Goal: Transaction & Acquisition: Purchase product/service

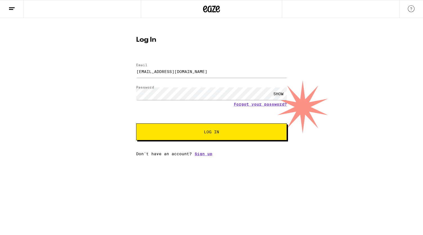
click at [208, 123] on form "Email Email [EMAIL_ADDRESS][DOMAIN_NAME] Password Password SHOW Forgot your pas…" at bounding box center [211, 98] width 151 height 83
click at [210, 130] on span "Log In" at bounding box center [211, 132] width 15 height 4
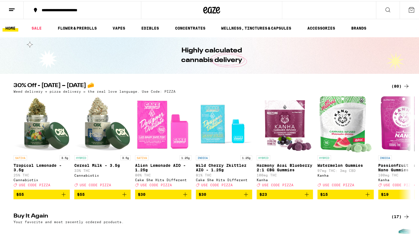
click at [409, 5] on button at bounding box center [411, 8] width 24 height 17
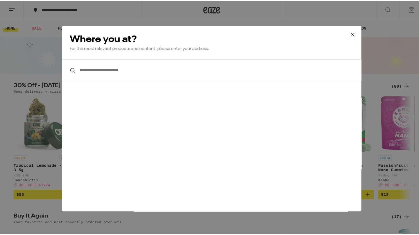
click at [352, 30] on icon at bounding box center [352, 33] width 8 height 8
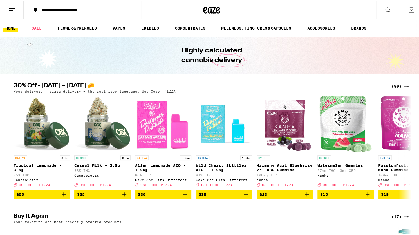
click at [13, 8] on icon at bounding box center [11, 8] width 7 height 7
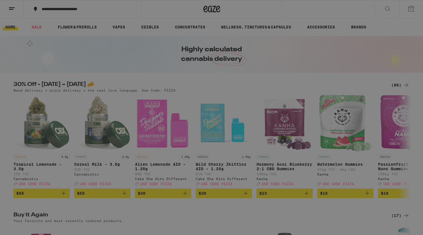
click at [209, 47] on div "Menu Shop Buy It Again Sale Flower & Prerolls Vapes Edibles Concentrates Wellne…" at bounding box center [211, 117] width 423 height 235
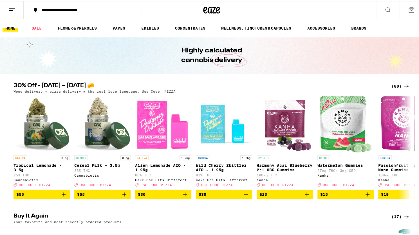
click at [409, 6] on icon at bounding box center [411, 8] width 7 height 7
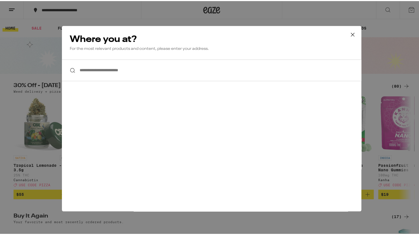
click at [355, 34] on button at bounding box center [352, 34] width 17 height 18
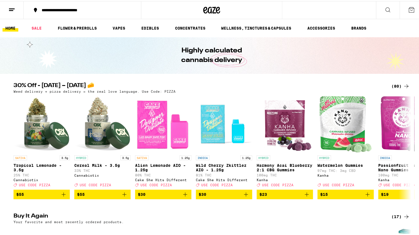
click at [10, 8] on icon at bounding box center [11, 8] width 7 height 7
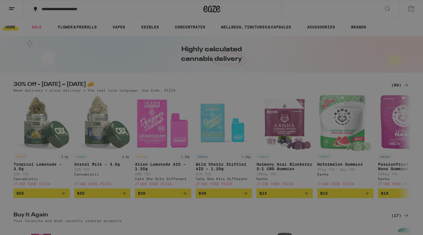
click at [47, 198] on link "Logout" at bounding box center [78, 196] width 99 height 7
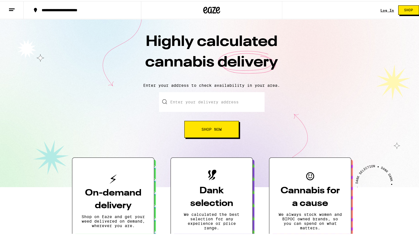
click at [382, 8] on div "Log In" at bounding box center [386, 9] width 13 height 4
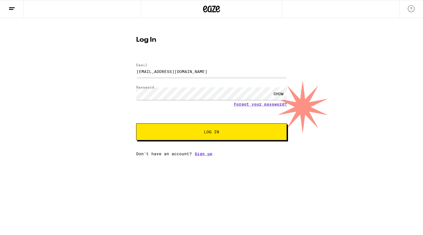
click at [211, 131] on span "Log In" at bounding box center [211, 132] width 15 height 4
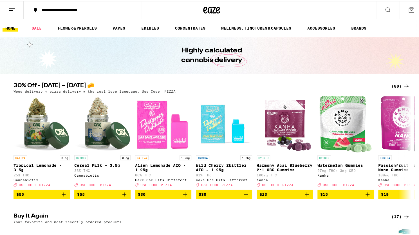
click at [13, 7] on icon at bounding box center [11, 8] width 7 height 7
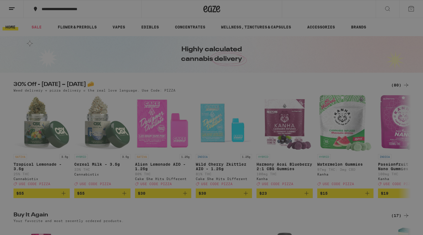
click at [155, 8] on div "Menu Shop Buy It Again Sale Flower & Prerolls Vapes Edibles Concentrates Wellne…" at bounding box center [211, 117] width 423 height 235
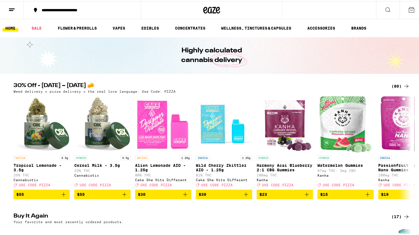
click at [71, 9] on div "**********" at bounding box center [85, 9] width 93 height 4
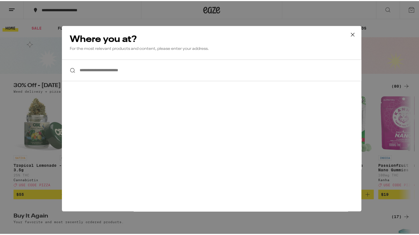
click at [84, 71] on input "**********" at bounding box center [211, 69] width 299 height 22
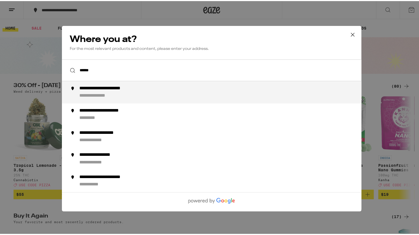
click at [98, 94] on div "**********" at bounding box center [101, 95] width 44 height 6
type input "**********"
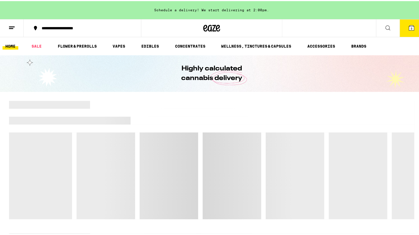
click at [101, 26] on div "**********" at bounding box center [85, 27] width 93 height 4
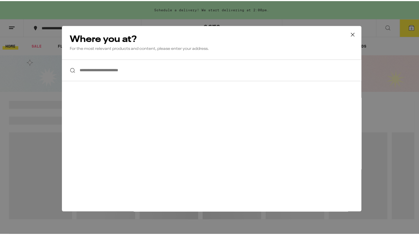
click at [91, 68] on input "**********" at bounding box center [211, 69] width 299 height 22
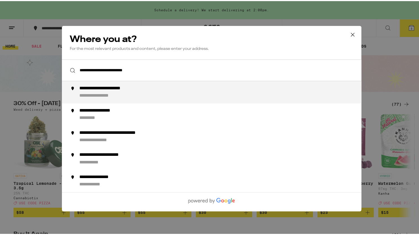
click at [132, 82] on li "**********" at bounding box center [211, 91] width 299 height 22
type input "**********"
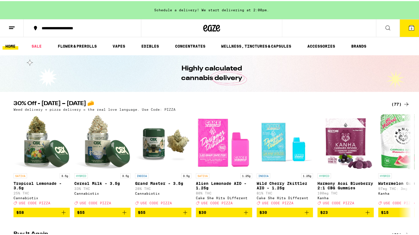
click at [73, 29] on div "**********" at bounding box center [85, 27] width 93 height 4
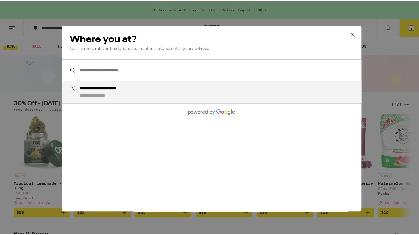
click at [93, 92] on div "**********" at bounding box center [222, 90] width 287 height 13
type input "**********"
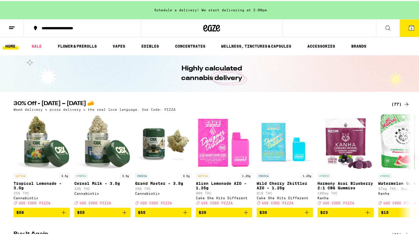
click at [409, 26] on icon at bounding box center [411, 26] width 5 height 5
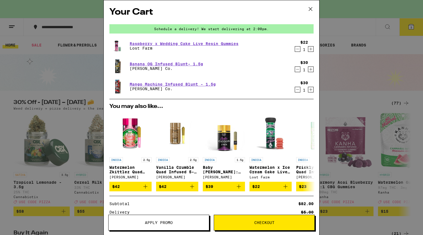
click at [311, 9] on icon at bounding box center [310, 9] width 8 height 8
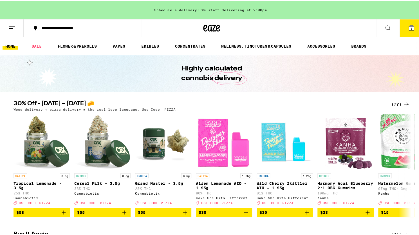
click at [384, 24] on icon at bounding box center [387, 26] width 7 height 7
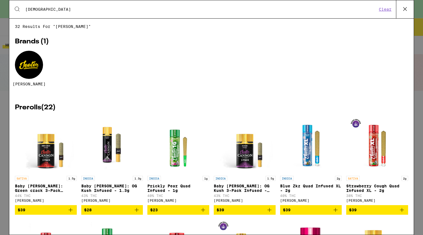
type input "[DEMOGRAPHIC_DATA]"
click at [30, 70] on div at bounding box center [29, 65] width 28 height 28
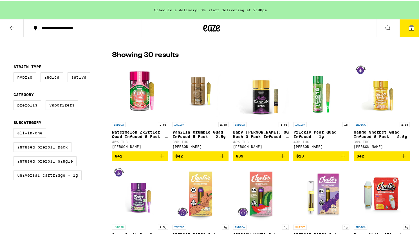
scroll to position [132, 0]
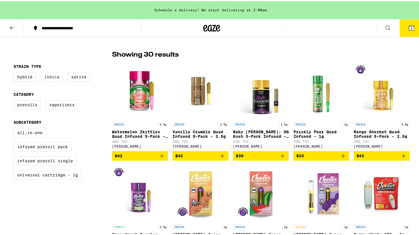
click at [46, 76] on label "Indica" at bounding box center [51, 76] width 22 height 10
click at [15, 72] on input "Indica" at bounding box center [15, 72] width 0 height 0
checkbox input "true"
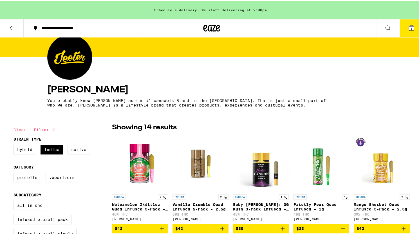
scroll to position [59, 0]
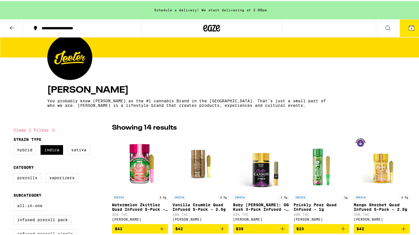
click at [13, 24] on icon at bounding box center [11, 26] width 7 height 7
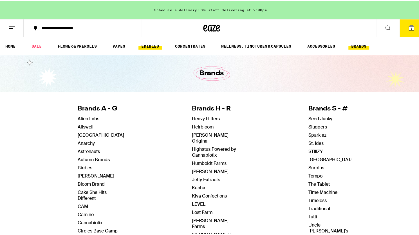
click at [148, 46] on link "EDIBLES" at bounding box center [149, 45] width 23 height 7
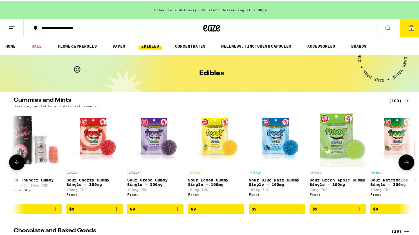
click at [404, 164] on icon at bounding box center [406, 160] width 7 height 7
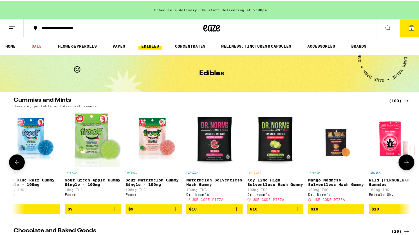
click at [404, 164] on icon at bounding box center [406, 160] width 7 height 7
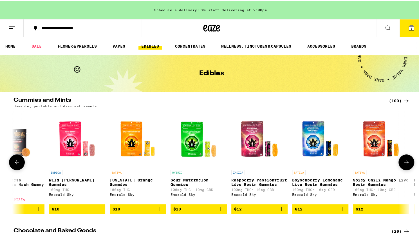
scroll to position [0, 769]
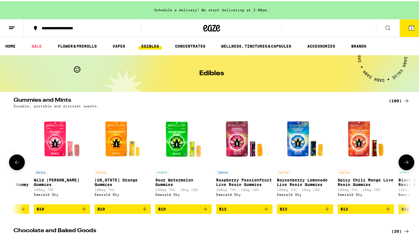
click at [404, 164] on icon at bounding box center [406, 160] width 7 height 7
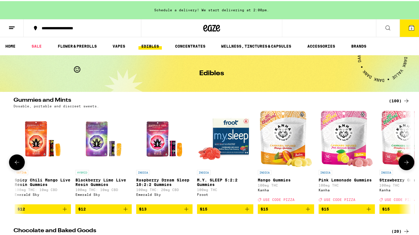
scroll to position [0, 1104]
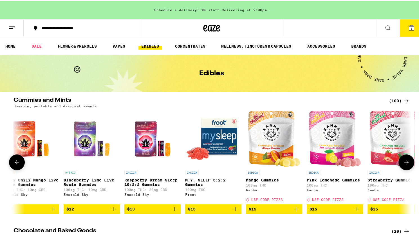
click at [406, 164] on icon at bounding box center [406, 160] width 7 height 7
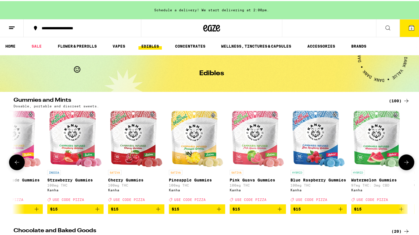
scroll to position [0, 1439]
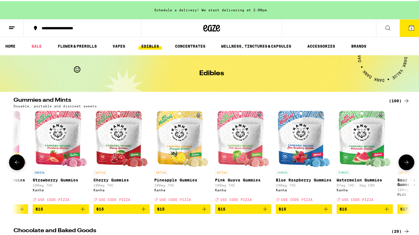
click at [406, 164] on icon at bounding box center [406, 160] width 7 height 7
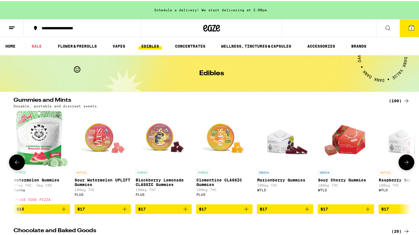
scroll to position [0, 1773]
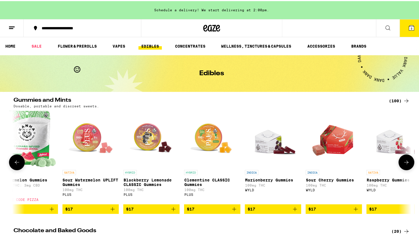
click at [352, 211] on icon "Add to bag" at bounding box center [355, 207] width 7 height 7
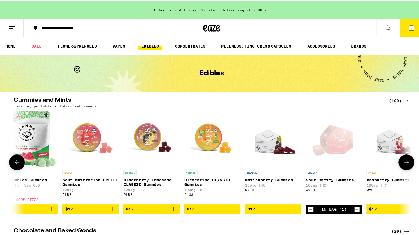
click at [405, 163] on icon at bounding box center [406, 161] width 4 height 4
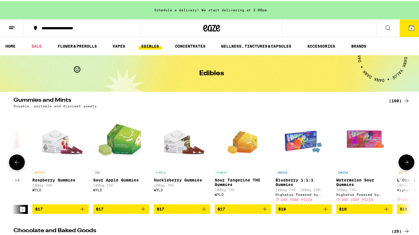
scroll to position [0, 2108]
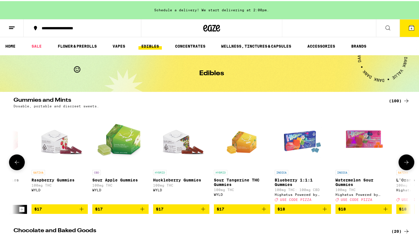
click at [406, 163] on icon at bounding box center [406, 160] width 7 height 7
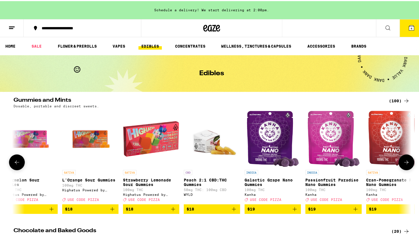
scroll to position [0, 2443]
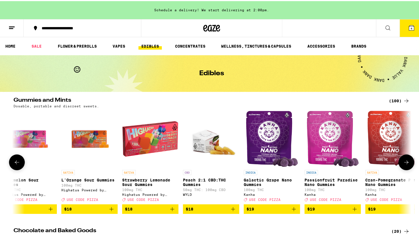
click at [403, 164] on icon at bounding box center [406, 160] width 7 height 7
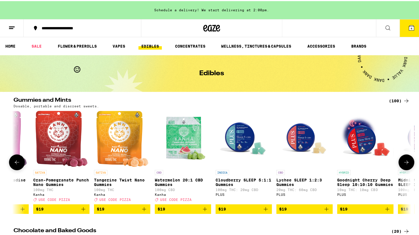
scroll to position [0, 2777]
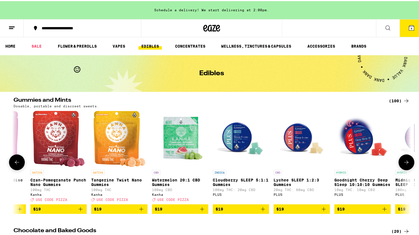
click at [383, 211] on icon "Add to bag" at bounding box center [384, 207] width 7 height 7
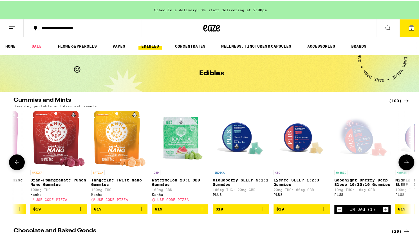
click at [403, 164] on icon at bounding box center [406, 160] width 7 height 7
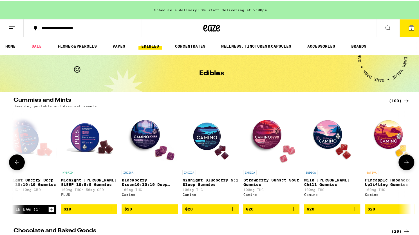
scroll to position [0, 3112]
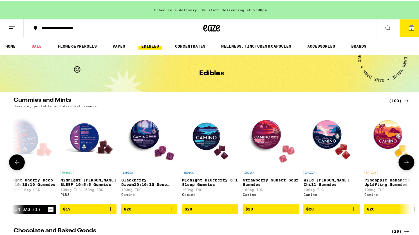
click at [403, 164] on icon at bounding box center [406, 160] width 7 height 7
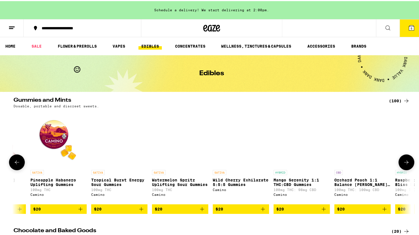
scroll to position [0, 3447]
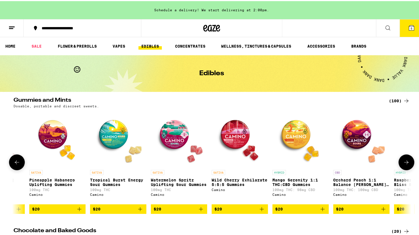
click at [407, 163] on icon at bounding box center [406, 160] width 7 height 7
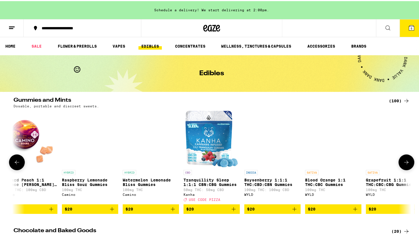
scroll to position [0, 3781]
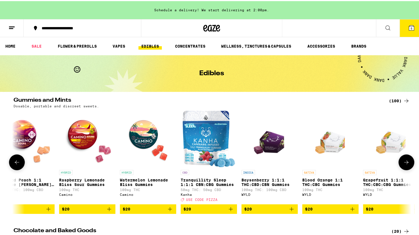
click at [405, 164] on icon at bounding box center [406, 160] width 7 height 7
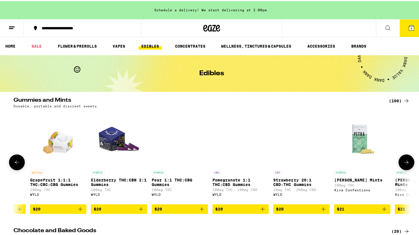
scroll to position [0, 4116]
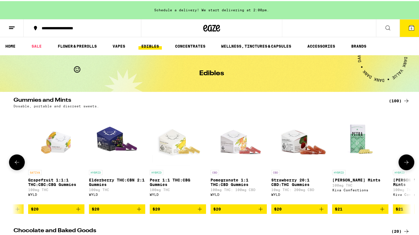
click at [405, 164] on icon at bounding box center [406, 160] width 7 height 7
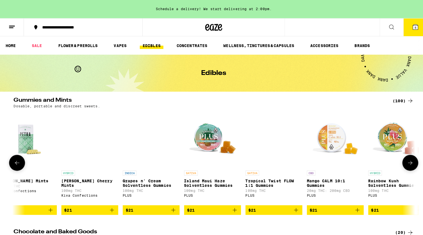
scroll to position [0, 4451]
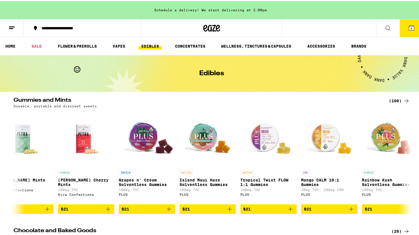
click at [408, 24] on icon at bounding box center [411, 26] width 7 height 7
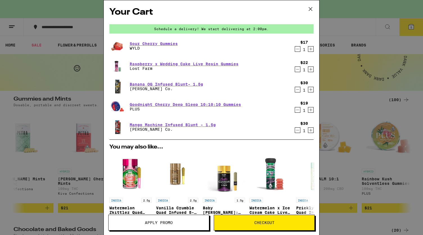
click at [296, 130] on icon "Decrement" at bounding box center [297, 130] width 3 height 0
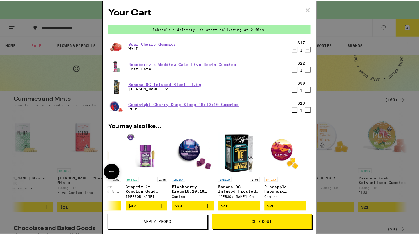
scroll to position [1, 0]
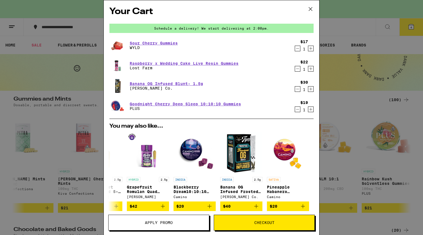
click at [261, 224] on span "Checkout" at bounding box center [264, 222] width 20 height 4
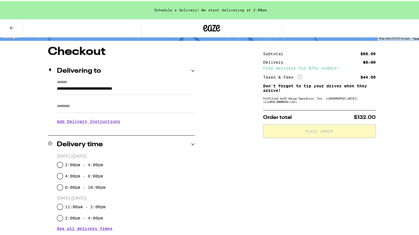
scroll to position [42, 0]
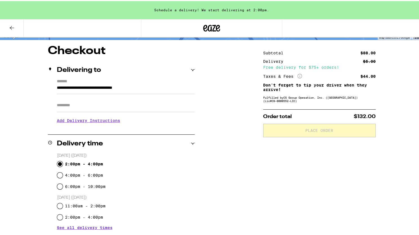
click at [59, 163] on input "2:00pm - 4:00pm" at bounding box center [60, 163] width 6 height 6
radio input "true"
click at [61, 106] on input "Apt/Suite" at bounding box center [126, 103] width 138 height 13
type input "*********"
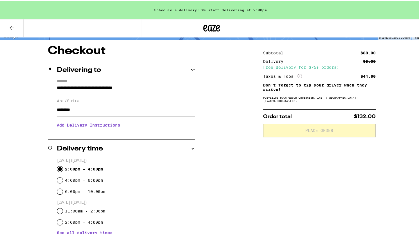
click at [98, 126] on h3 "Add Delivery Instructions" at bounding box center [126, 123] width 138 height 13
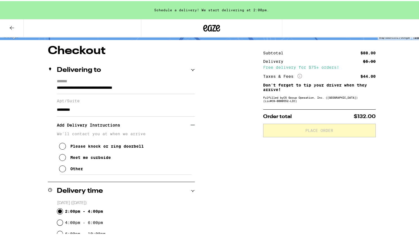
click at [60, 169] on icon at bounding box center [62, 167] width 7 height 7
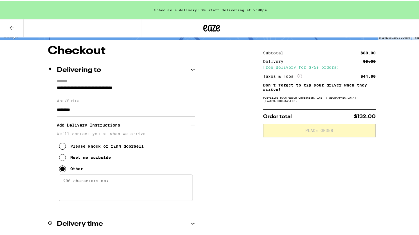
click at [67, 178] on textarea "Enter any other delivery instructions you want driver to know" at bounding box center [126, 186] width 134 height 26
paste textarea "go thru front gate(CODE 330# or 330)it will call me,i let you in.When u go thru…"
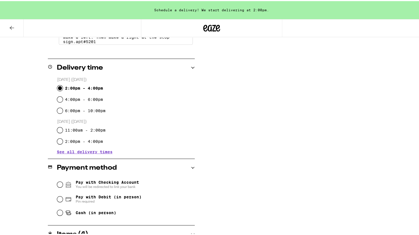
scroll to position [223, 0]
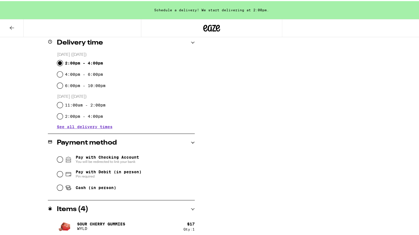
type textarea "go thru front gate(CODE 330# or 330)it will call me,i let you in.When u go thru…"
click at [57, 174] on input "Pay with Debit (in person) Pin required" at bounding box center [60, 173] width 6 height 6
radio input "true"
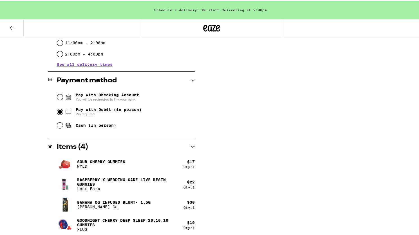
scroll to position [286, 0]
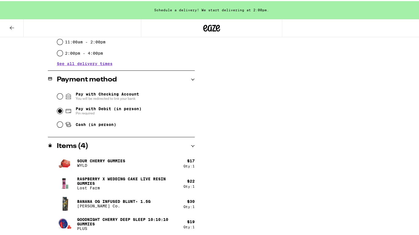
click at [277, 163] on div "Subtotal $88.00 Delivery $5.00 Free delivery for $75+ orders! Taxes & Fees More…" at bounding box center [319, 17] width 112 height 435
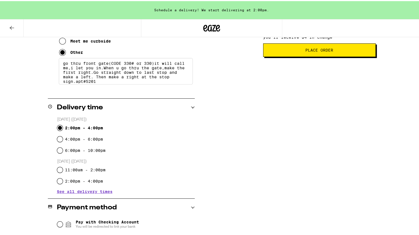
scroll to position [125, 0]
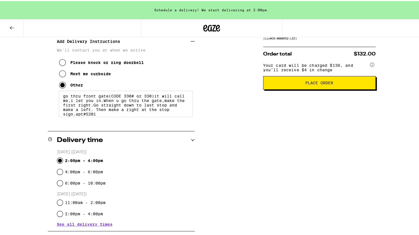
click at [314, 84] on span "Place Order" at bounding box center [319, 82] width 28 height 4
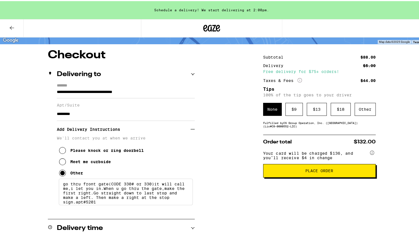
scroll to position [29, 0]
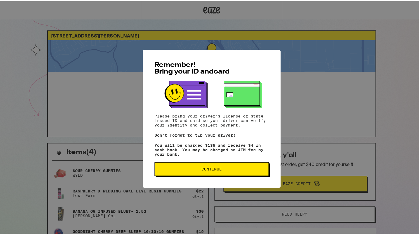
click at [211, 170] on span "Continue" at bounding box center [211, 168] width 20 height 4
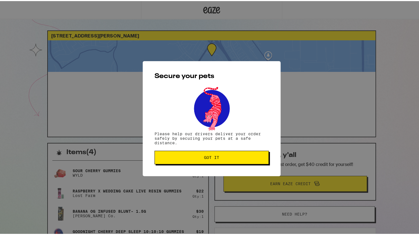
click at [215, 158] on span "Got it" at bounding box center [211, 156] width 15 height 4
